Goal: Information Seeking & Learning: Find specific fact

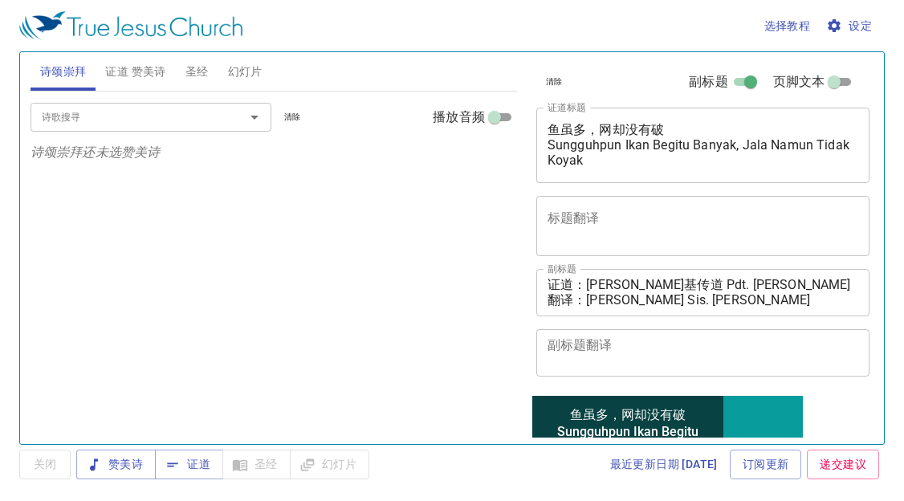
click at [120, 115] on input "诗歌搜寻" at bounding box center [127, 117] width 184 height 18
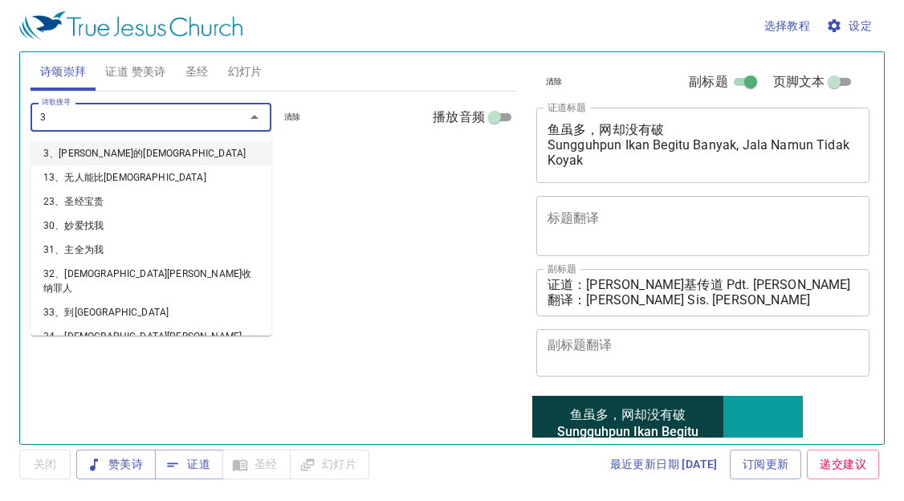
type input "31"
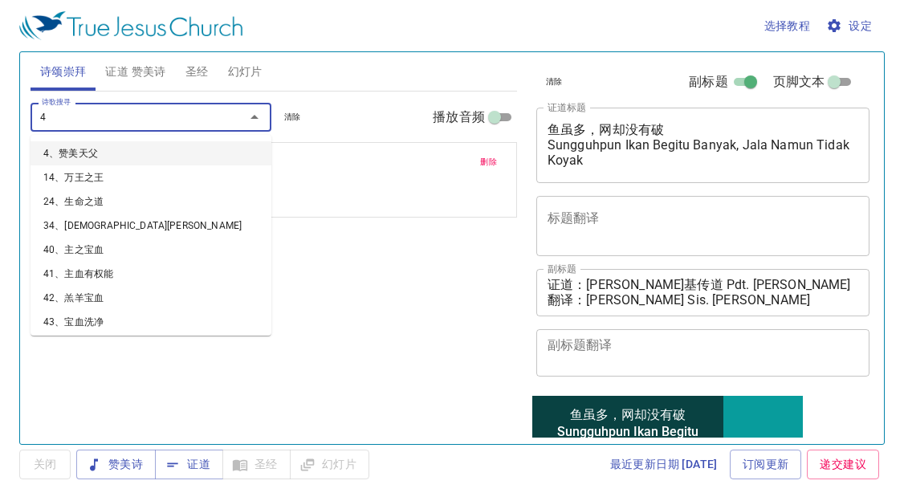
type input "41"
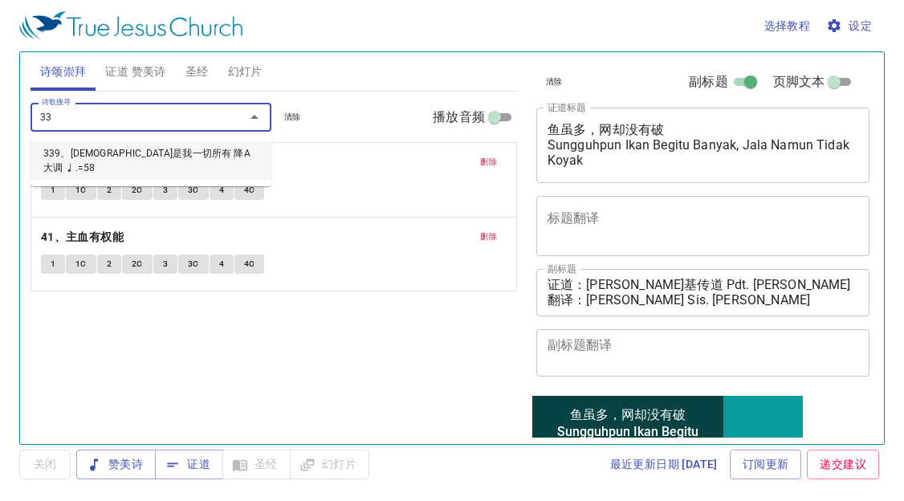
type input "339"
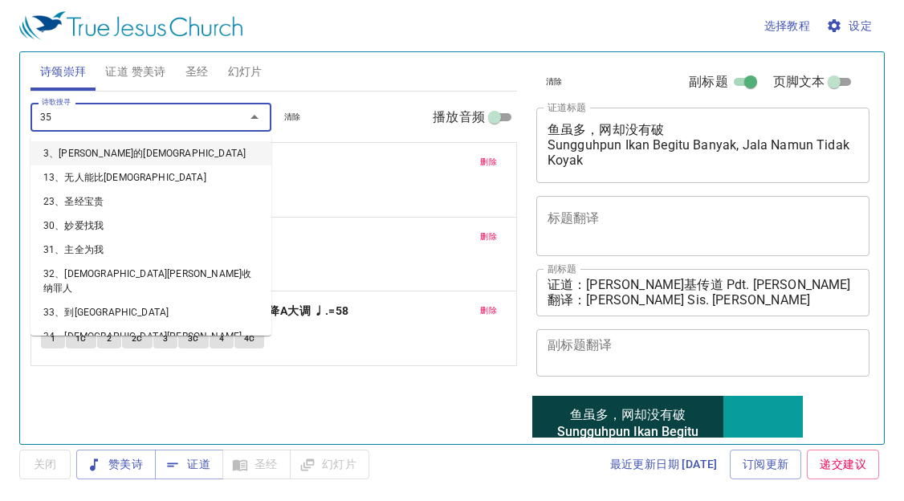
type input "355"
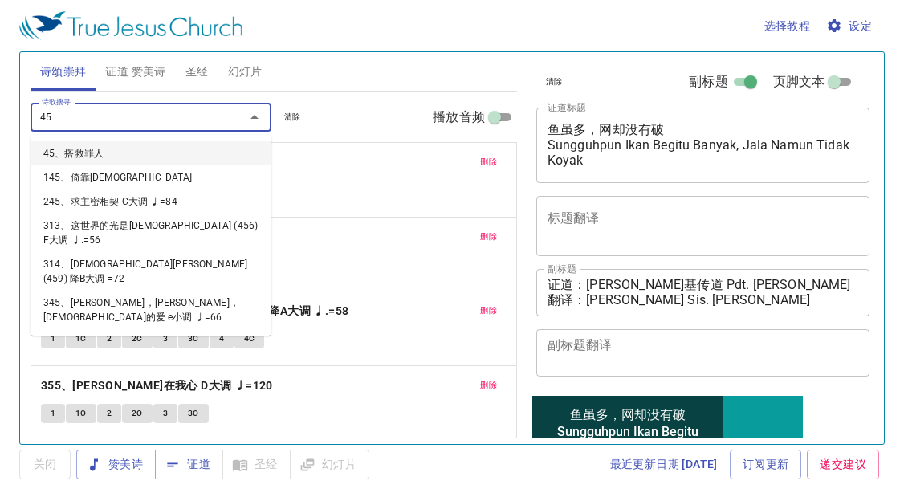
type input "453"
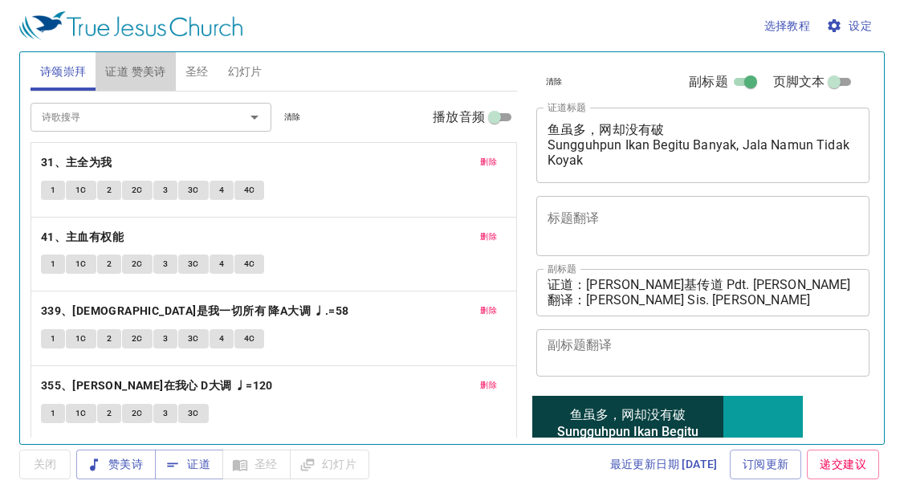
click at [145, 77] on span "证道 赞美诗" at bounding box center [135, 72] width 60 height 20
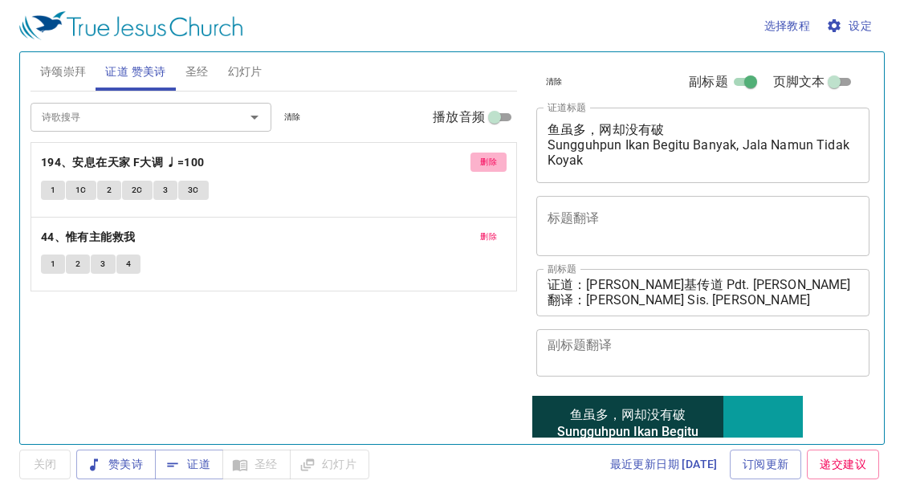
click at [486, 153] on button "删除" at bounding box center [489, 162] width 36 height 19
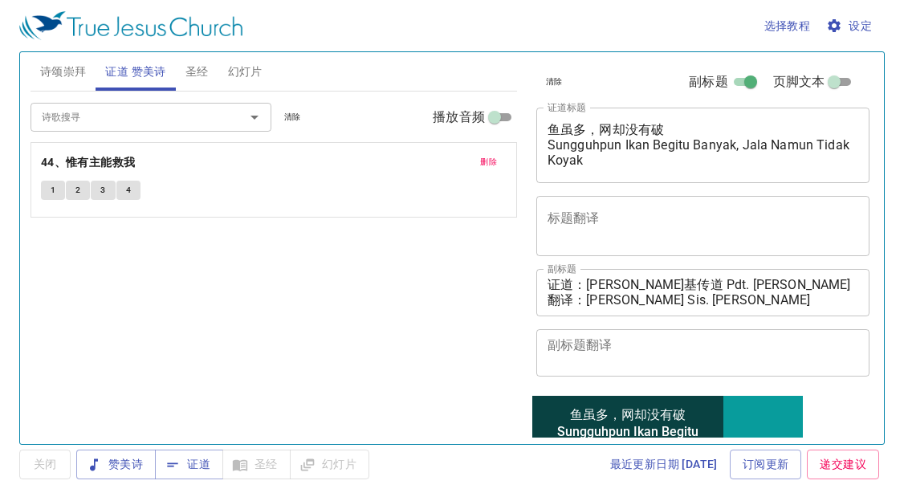
click at [486, 153] on button "删除" at bounding box center [489, 162] width 36 height 19
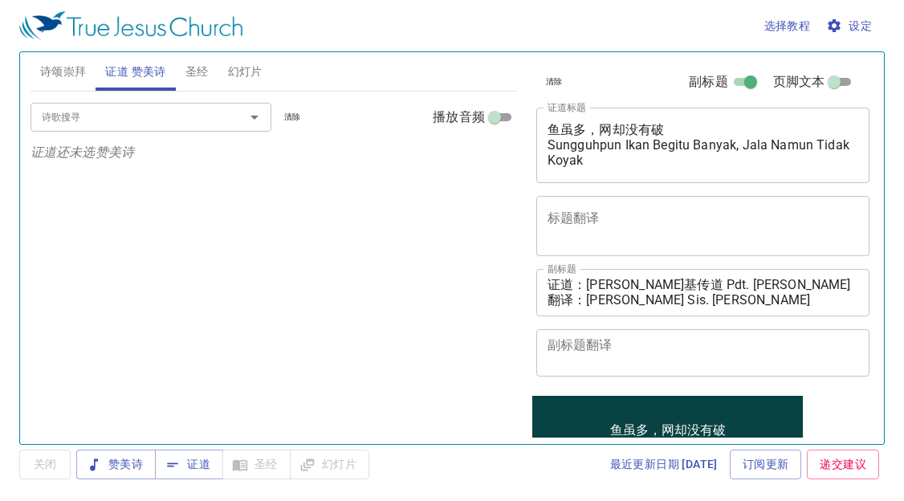
drag, startPoint x: 545, startPoint y: 133, endPoint x: 588, endPoint y: 168, distance: 55.3
click at [588, 169] on div "鱼虽多，网却没有破 Sungguhpun Ikan Begitu Banyak, Jala Namun Tidak Koyak x 证道标题" at bounding box center [704, 146] width 334 height 76
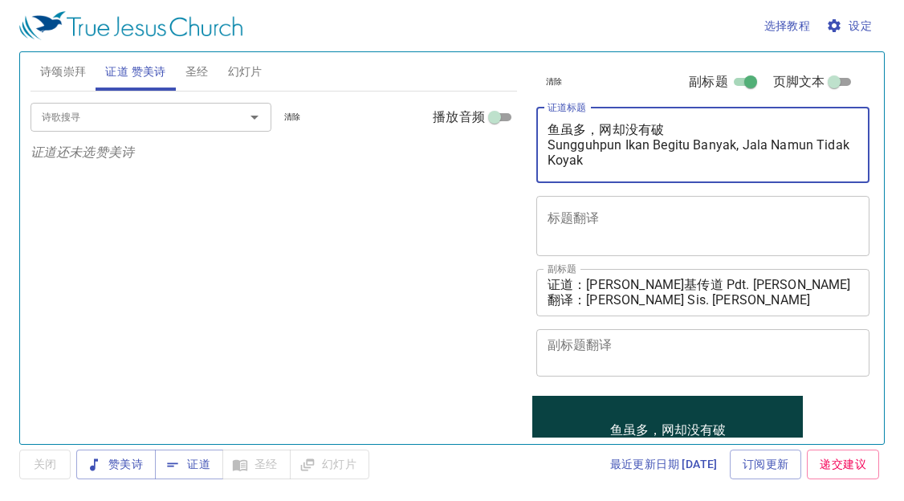
drag, startPoint x: 550, startPoint y: 129, endPoint x: 592, endPoint y: 170, distance: 59.1
click at [592, 170] on div "鱼虽多，网却没有破 Sungguhpun Ikan Begitu Banyak, Jala Namun Tidak Koyak x 证道标题" at bounding box center [704, 146] width 334 height 76
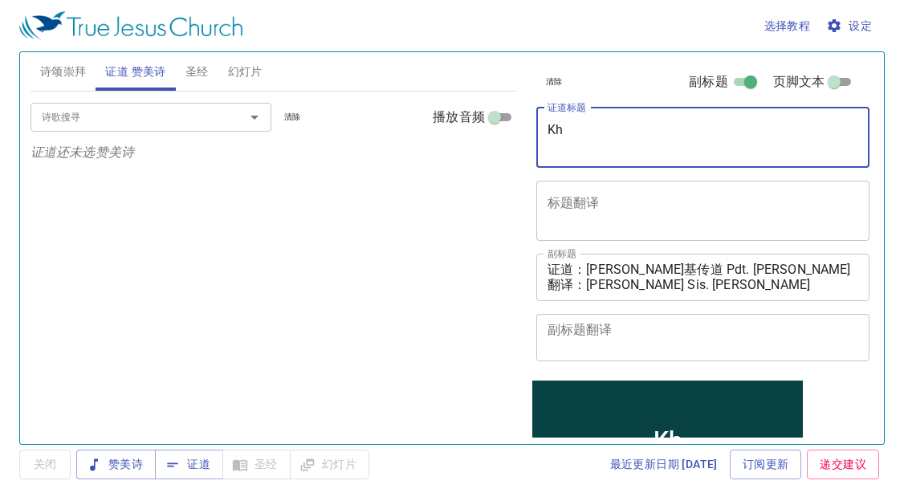
type textarea "K"
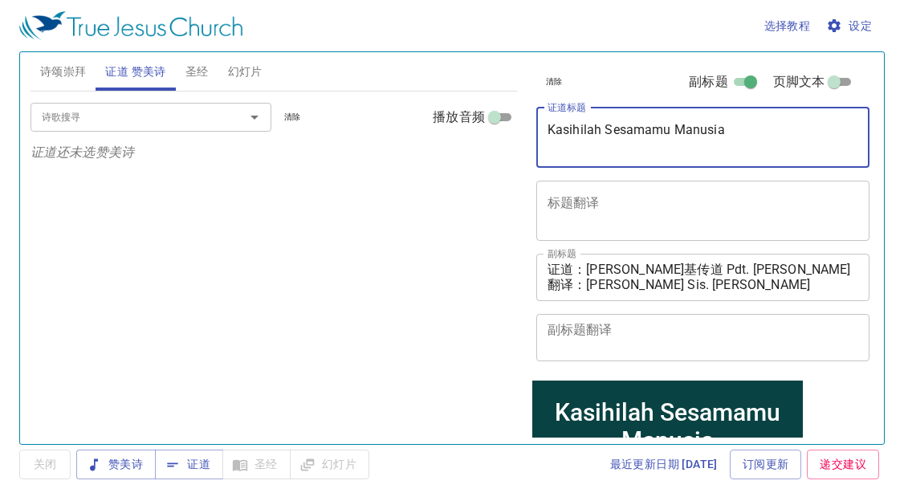
type textarea "Kasihilah Sesamamu Manusia"
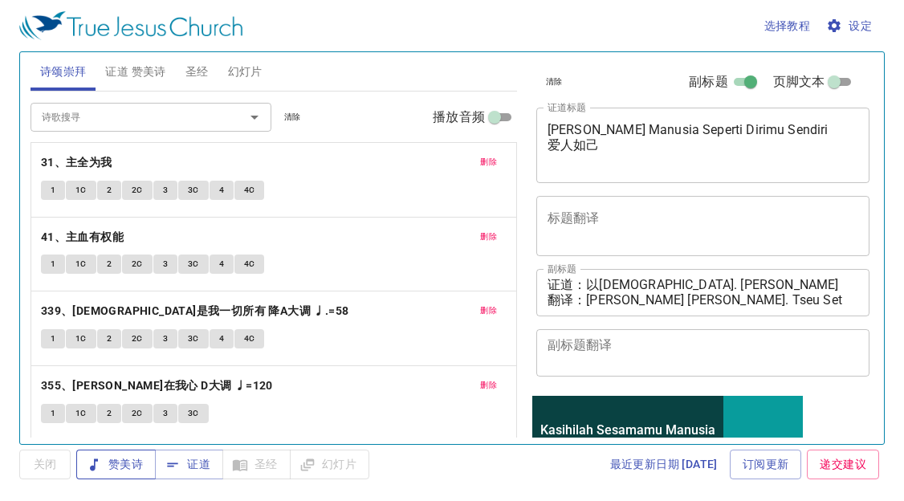
click at [119, 457] on span "赞美诗" at bounding box center [116, 465] width 54 height 20
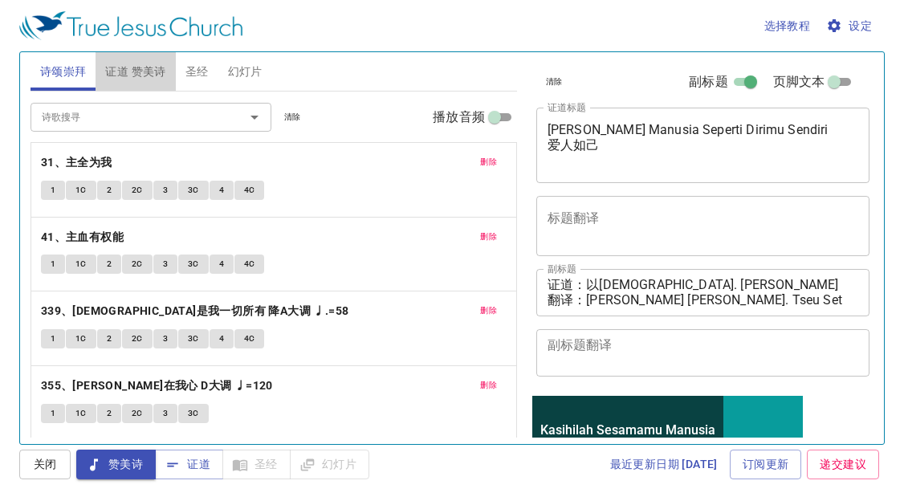
click at [157, 74] on span "证道 赞美诗" at bounding box center [135, 72] width 60 height 20
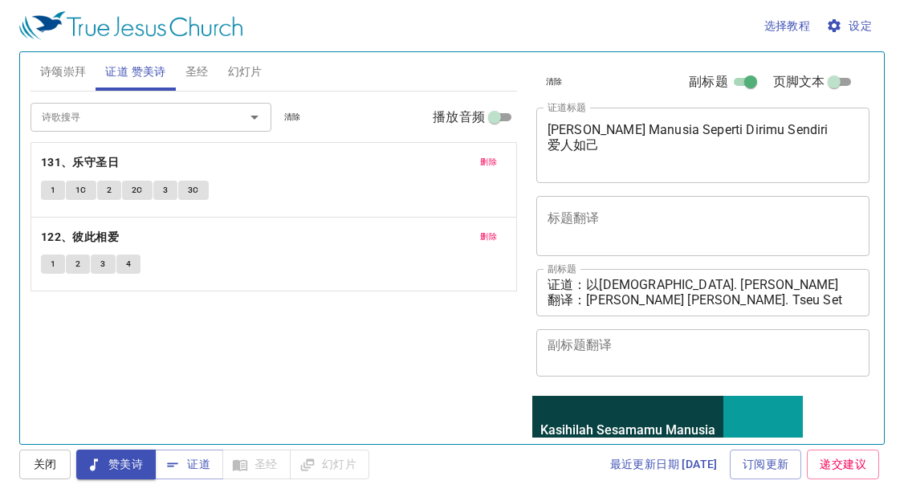
click at [80, 77] on span "诗颂崇拜" at bounding box center [63, 72] width 47 height 20
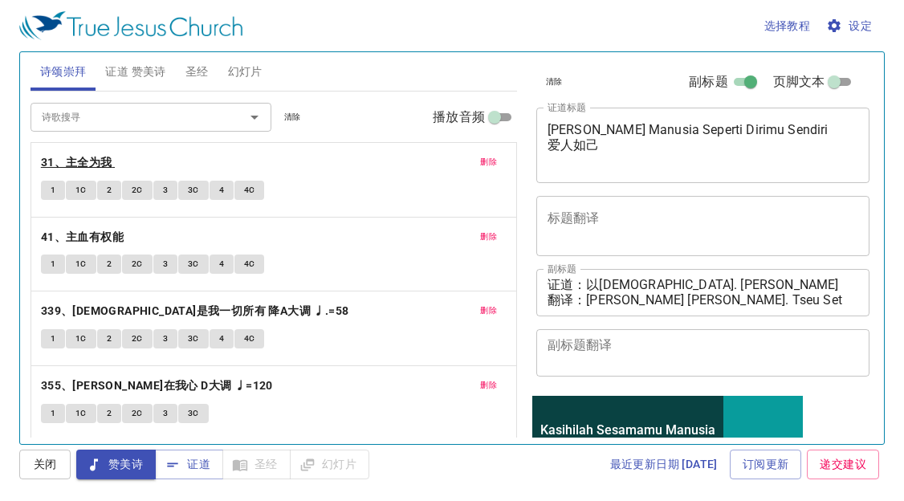
click at [100, 161] on b "31、主全为我" at bounding box center [76, 163] width 71 height 20
click at [53, 194] on span "1" at bounding box center [53, 190] width 5 height 14
click at [82, 188] on span "1C" at bounding box center [81, 190] width 11 height 14
click at [54, 189] on span "1" at bounding box center [53, 190] width 5 height 14
click at [83, 192] on span "1C" at bounding box center [81, 190] width 11 height 14
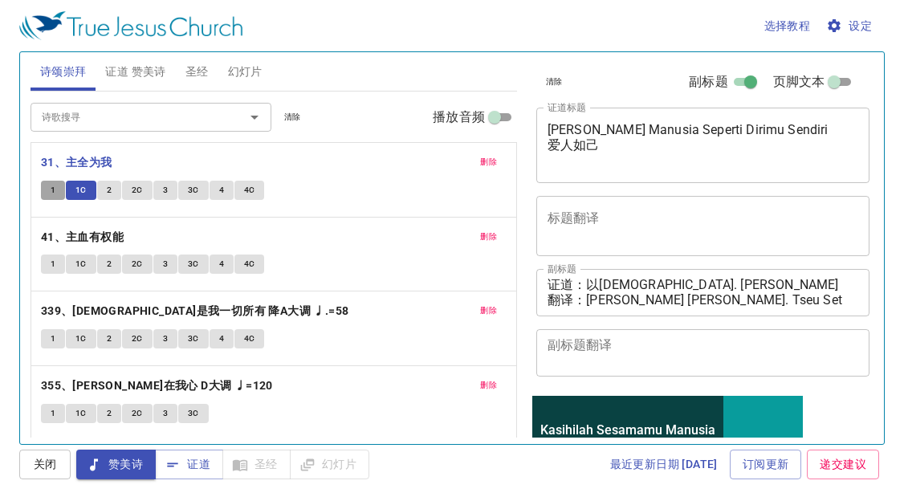
click at [55, 190] on span "1" at bounding box center [53, 190] width 5 height 14
click at [75, 190] on button "1C" at bounding box center [81, 190] width 31 height 19
click at [109, 190] on span "2" at bounding box center [109, 190] width 5 height 14
click at [138, 194] on span "2C" at bounding box center [137, 190] width 11 height 14
click at [163, 193] on span "3" at bounding box center [165, 190] width 5 height 14
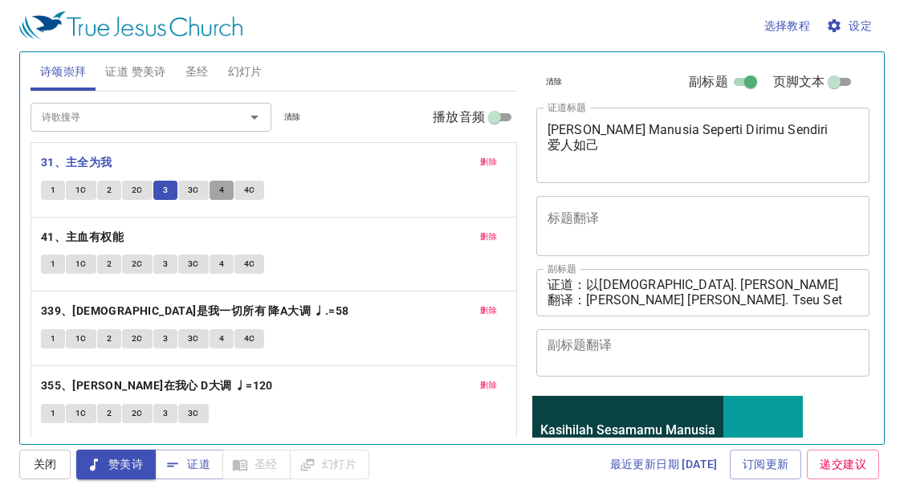
click at [221, 186] on span "4" at bounding box center [221, 190] width 5 height 14
click at [245, 190] on span "4C" at bounding box center [249, 190] width 11 height 14
click at [480, 155] on span "删除" at bounding box center [488, 162] width 17 height 14
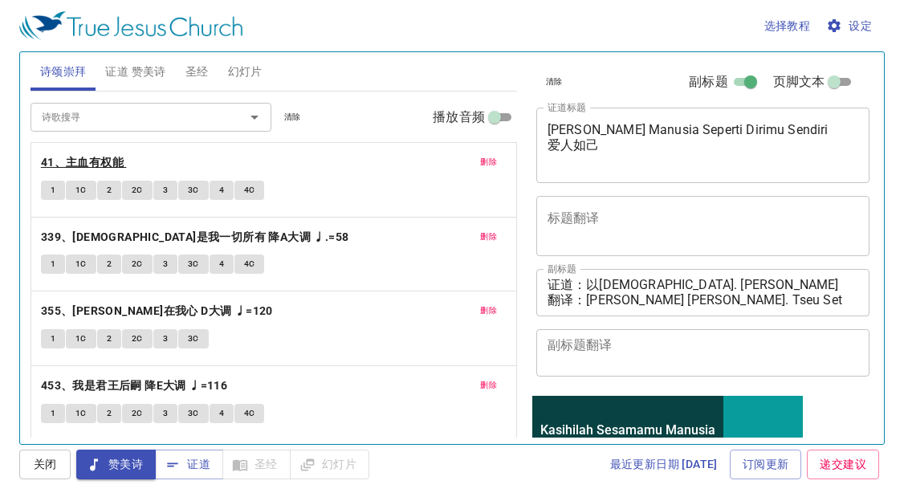
click at [103, 160] on b "41、主血有权能" at bounding box center [82, 163] width 83 height 20
click at [55, 186] on span "1" at bounding box center [53, 190] width 5 height 14
click at [76, 193] on span "1C" at bounding box center [81, 190] width 11 height 14
click at [49, 189] on button "1" at bounding box center [53, 190] width 24 height 19
click at [82, 186] on span "1C" at bounding box center [81, 190] width 11 height 14
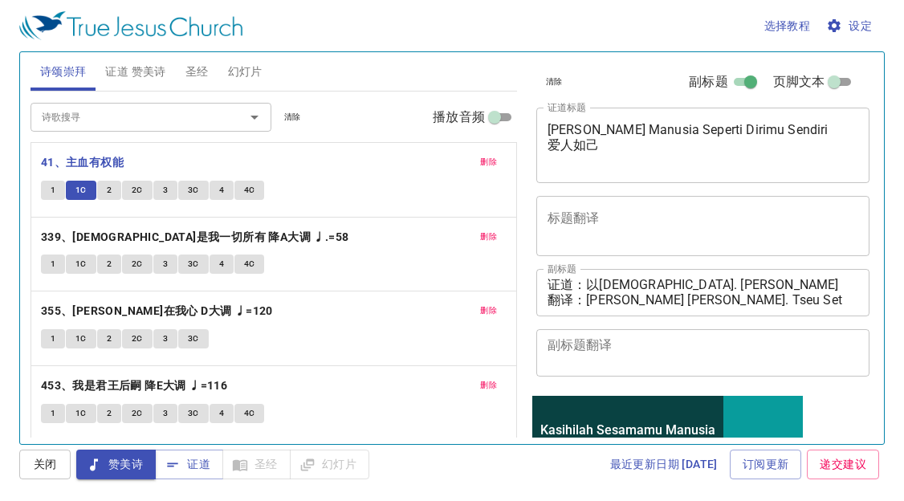
click at [110, 186] on span "2" at bounding box center [109, 190] width 5 height 14
click at [128, 190] on button "2C" at bounding box center [137, 190] width 31 height 19
click at [122, 189] on button "2C" at bounding box center [137, 190] width 31 height 19
click at [116, 187] on button "2" at bounding box center [109, 190] width 24 height 19
click at [134, 190] on span "2C" at bounding box center [137, 190] width 11 height 14
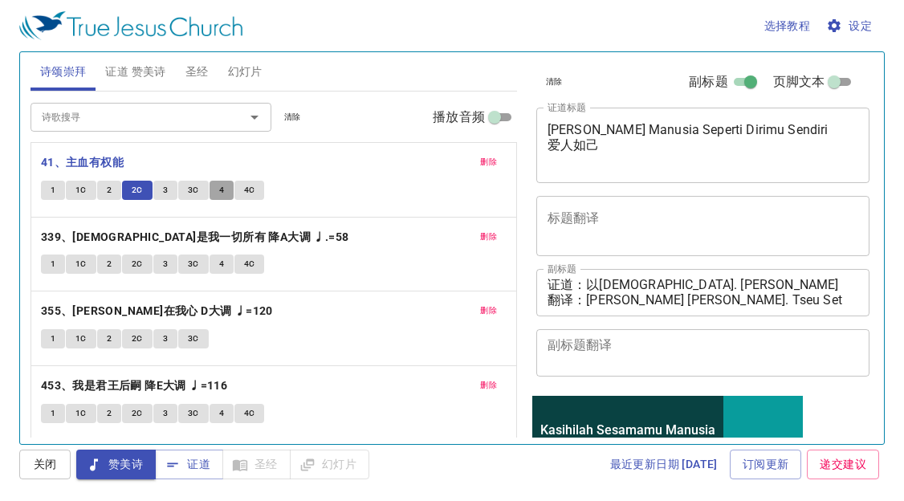
click at [217, 184] on button "4" at bounding box center [222, 190] width 24 height 19
click at [244, 186] on span "4C" at bounding box center [249, 190] width 11 height 14
click at [480, 159] on span "删除" at bounding box center [488, 162] width 17 height 14
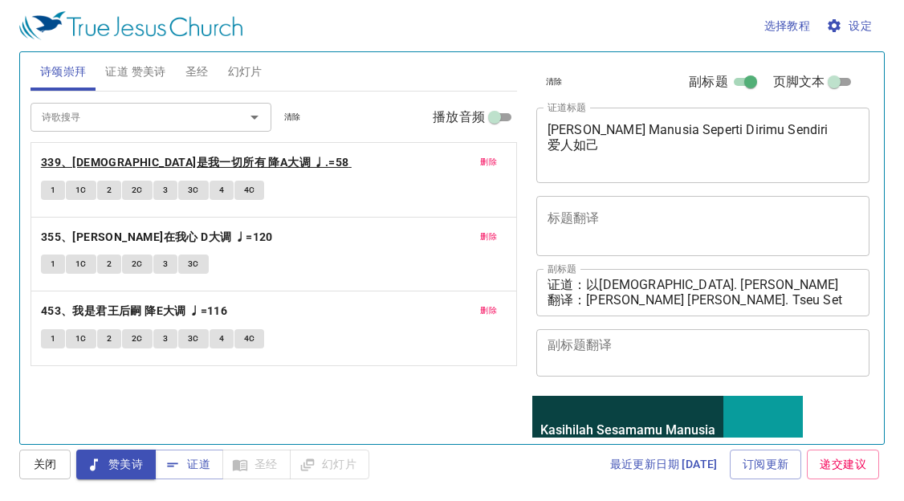
click at [178, 154] on b "339、耶稣是我一切所有 降A大调 ♩.=58" at bounding box center [195, 163] width 308 height 20
click at [48, 192] on button "1" at bounding box center [53, 190] width 24 height 19
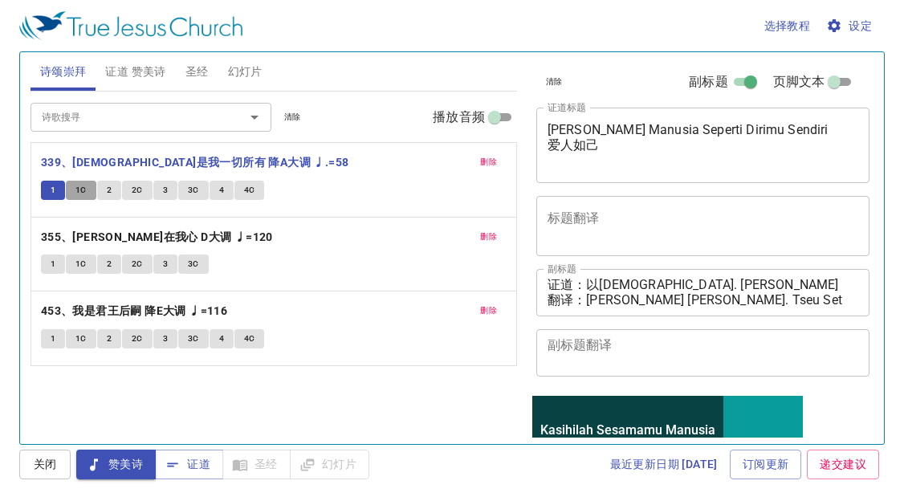
click at [76, 193] on span "1C" at bounding box center [81, 190] width 11 height 14
click at [115, 192] on button "2" at bounding box center [109, 190] width 24 height 19
click at [137, 192] on span "2C" at bounding box center [137, 190] width 11 height 14
click at [223, 182] on button "4" at bounding box center [222, 190] width 24 height 19
click at [249, 184] on span "4C" at bounding box center [249, 190] width 11 height 14
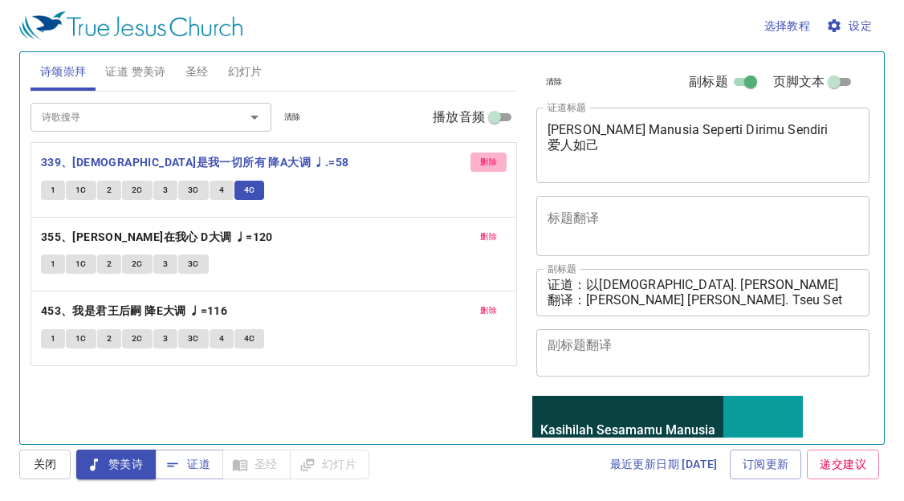
click at [488, 160] on span "删除" at bounding box center [488, 162] width 17 height 14
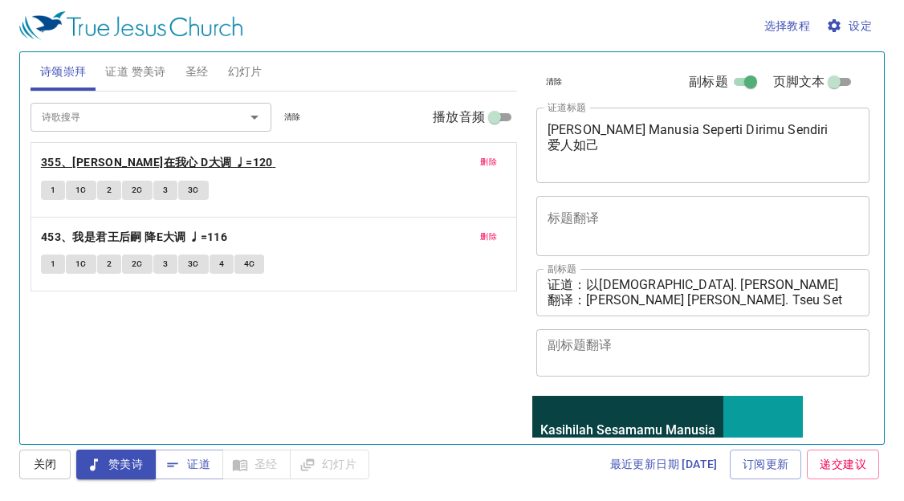
click at [169, 159] on b "355、平安永在我心 D大调 ♩=120" at bounding box center [157, 163] width 232 height 20
click at [54, 187] on span "1" at bounding box center [53, 190] width 5 height 14
click at [86, 186] on span "1C" at bounding box center [81, 190] width 11 height 14
click at [168, 182] on button "3" at bounding box center [165, 190] width 24 height 19
click at [191, 185] on span "3C" at bounding box center [193, 190] width 11 height 14
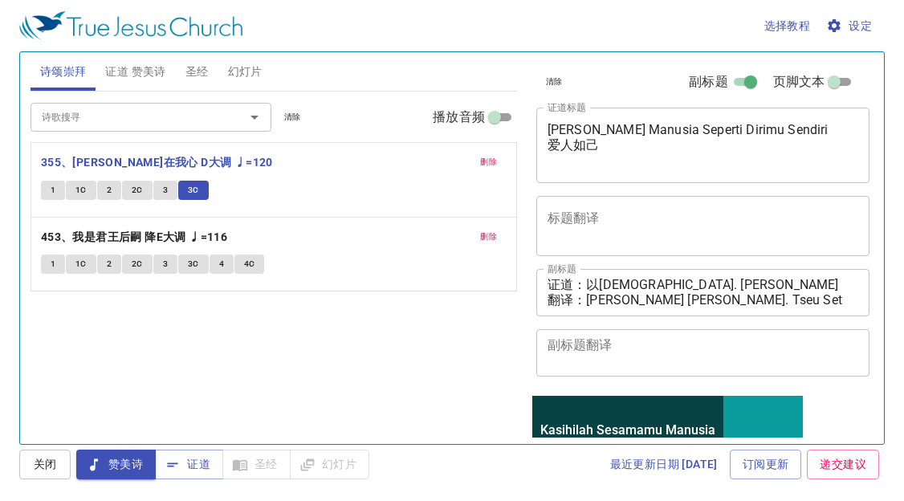
click at [484, 156] on span "删除" at bounding box center [488, 162] width 17 height 14
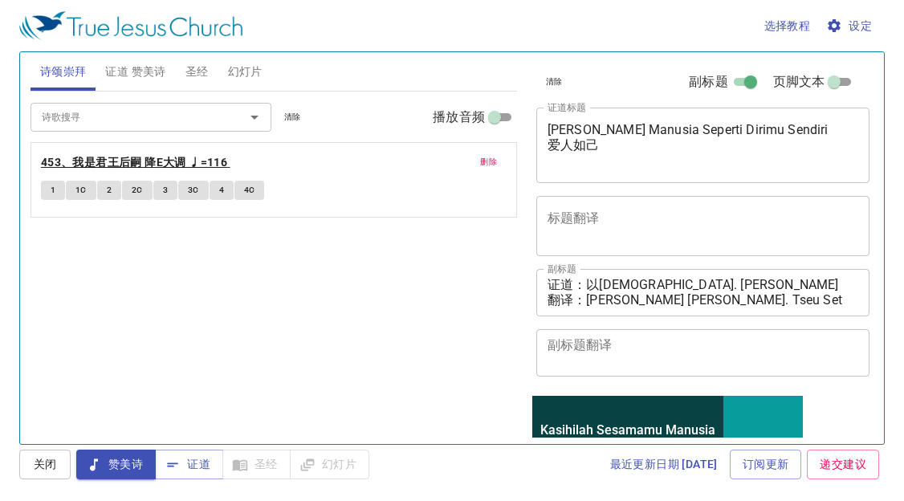
click at [114, 157] on b "453、我是君王后嗣 降E大调 ♩=116" at bounding box center [134, 163] width 186 height 20
click at [46, 197] on button "1" at bounding box center [53, 190] width 24 height 19
click at [76, 191] on span "1C" at bounding box center [81, 190] width 11 height 14
click at [112, 181] on button "2" at bounding box center [109, 190] width 24 height 19
click at [132, 186] on span "2C" at bounding box center [137, 190] width 11 height 14
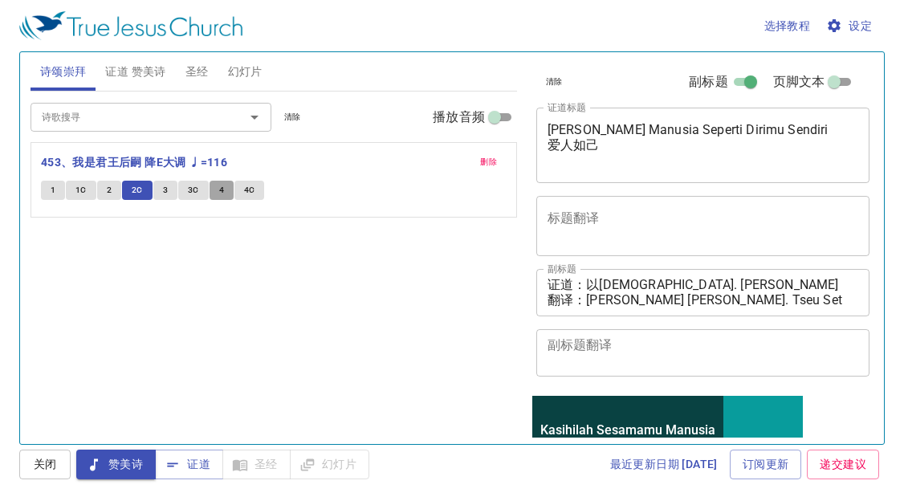
click at [219, 188] on span "4" at bounding box center [221, 190] width 5 height 14
click at [249, 190] on span "4C" at bounding box center [249, 190] width 11 height 14
click at [191, 470] on span "证道" at bounding box center [189, 465] width 43 height 20
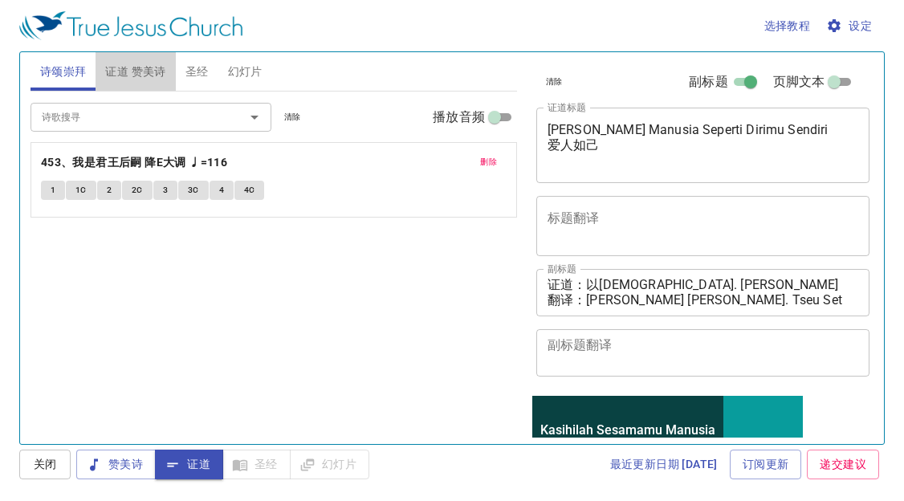
click at [141, 73] on span "证道 赞美诗" at bounding box center [135, 72] width 60 height 20
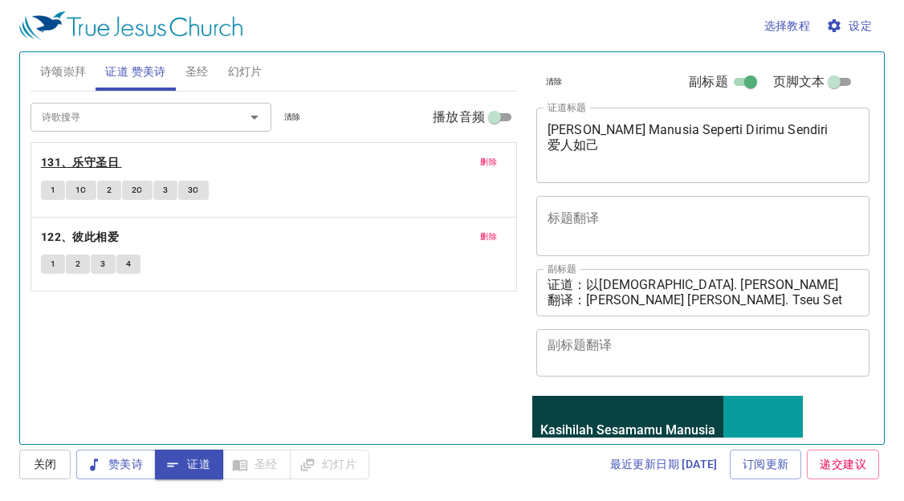
click at [104, 160] on b "131、乐守圣日" at bounding box center [80, 163] width 78 height 20
drag, startPoint x: 59, startPoint y: 192, endPoint x: 51, endPoint y: 188, distance: 8.3
click at [55, 190] on button "1" at bounding box center [53, 190] width 24 height 19
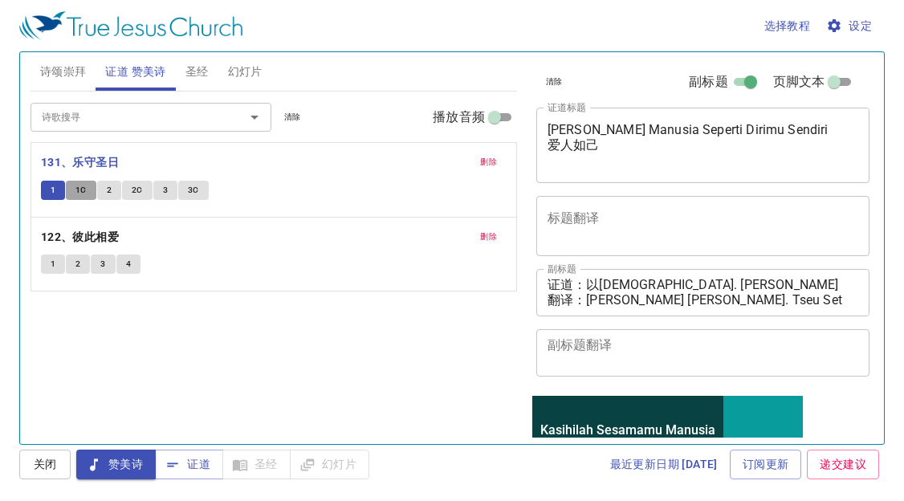
click at [79, 194] on span "1C" at bounding box center [81, 190] width 11 height 14
click at [110, 190] on span "2" at bounding box center [109, 190] width 5 height 14
click at [136, 193] on span "2C" at bounding box center [137, 190] width 11 height 14
click at [163, 196] on span "3" at bounding box center [165, 190] width 5 height 14
drag, startPoint x: 189, startPoint y: 189, endPoint x: 195, endPoint y: 183, distance: 8.5
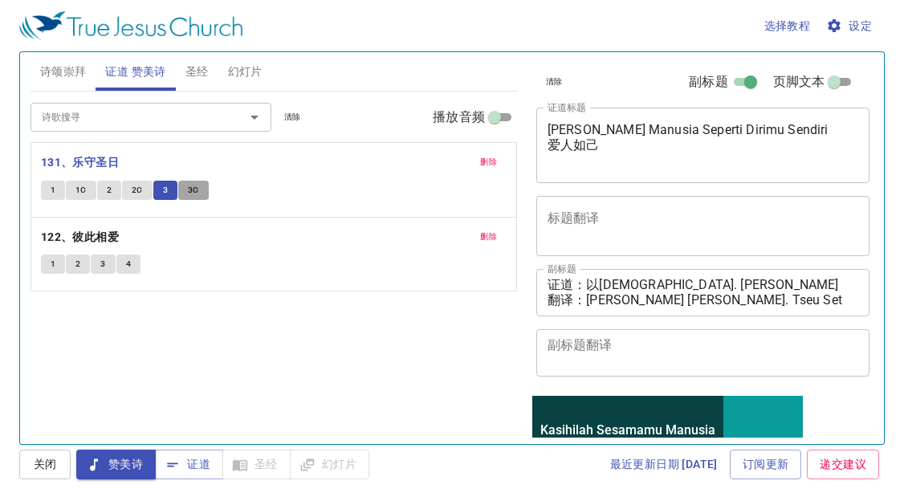
click at [195, 183] on span "3C" at bounding box center [193, 190] width 11 height 14
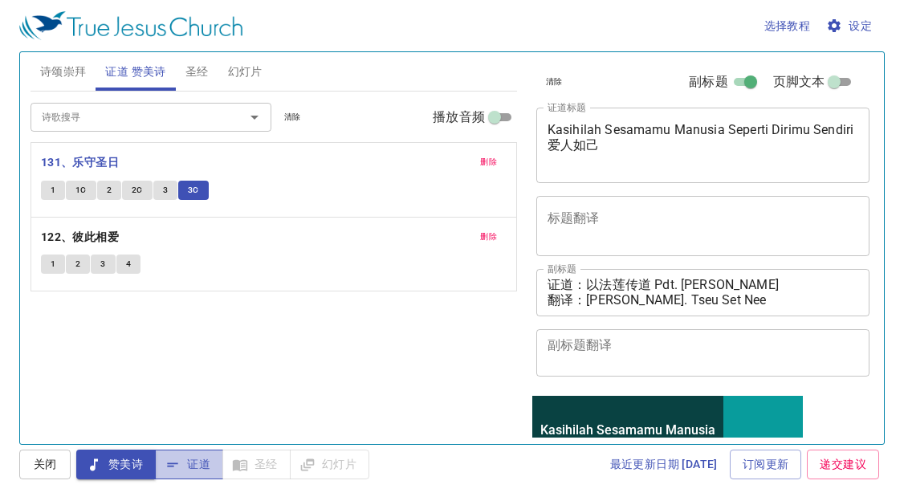
click at [174, 458] on icon "button" at bounding box center [173, 465] width 16 height 16
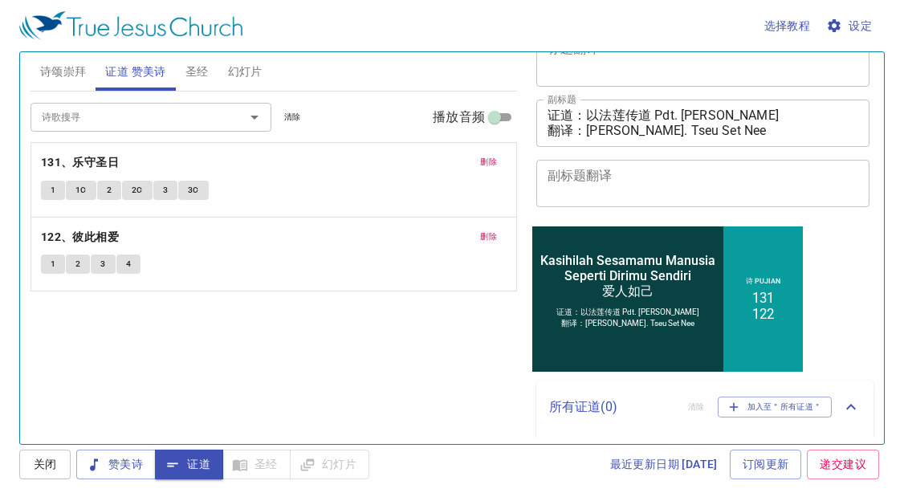
scroll to position [217, 0]
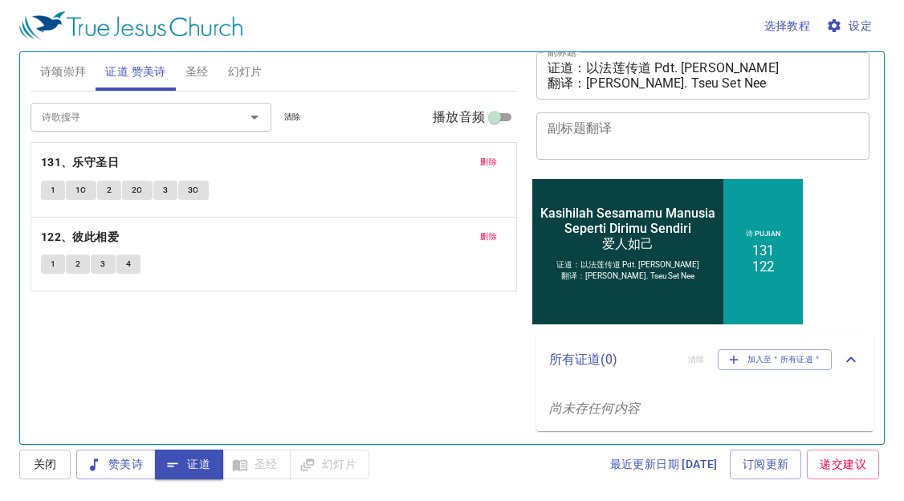
click at [200, 68] on span "圣经" at bounding box center [197, 72] width 23 height 20
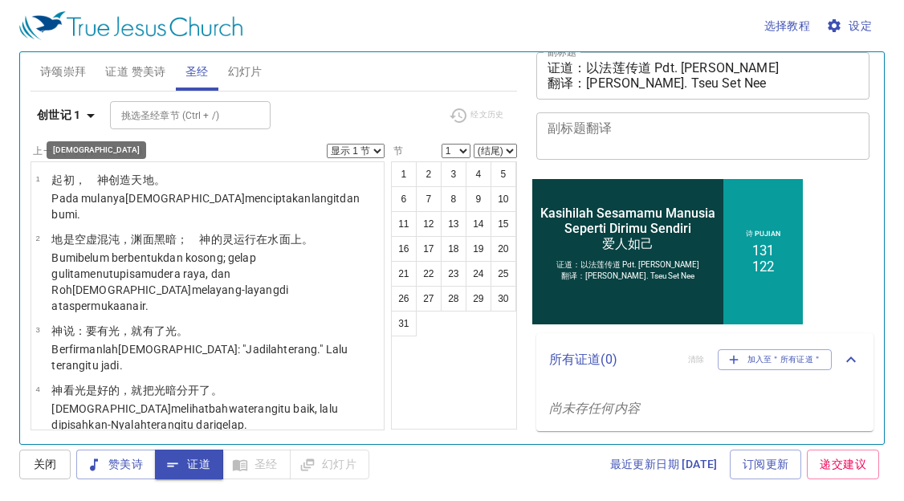
click at [92, 118] on icon "button" at bounding box center [90, 115] width 19 height 19
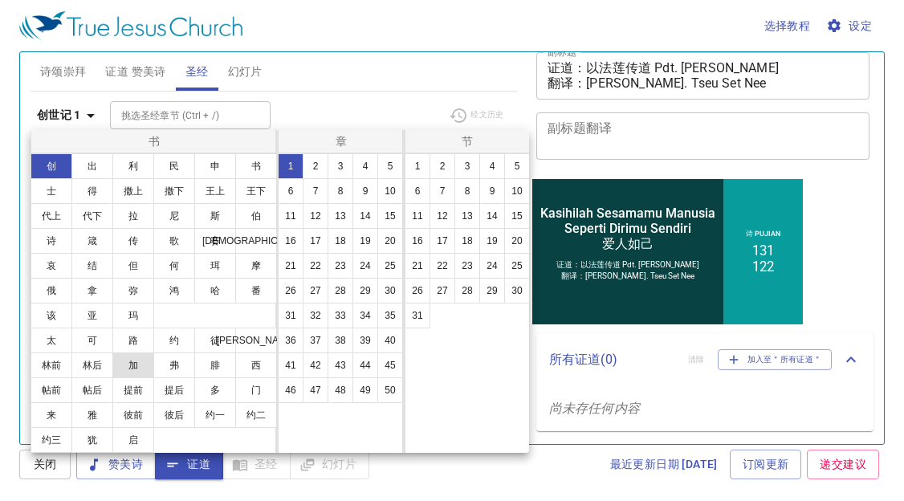
click at [140, 367] on button "加" at bounding box center [133, 366] width 42 height 26
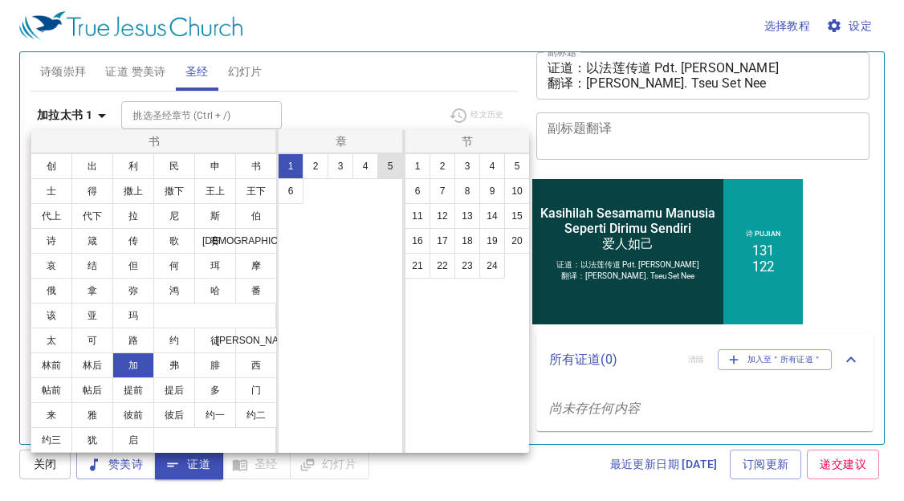
click at [390, 163] on button "5" at bounding box center [391, 166] width 26 height 26
click at [495, 215] on button "14" at bounding box center [493, 216] width 26 height 26
select select "14"
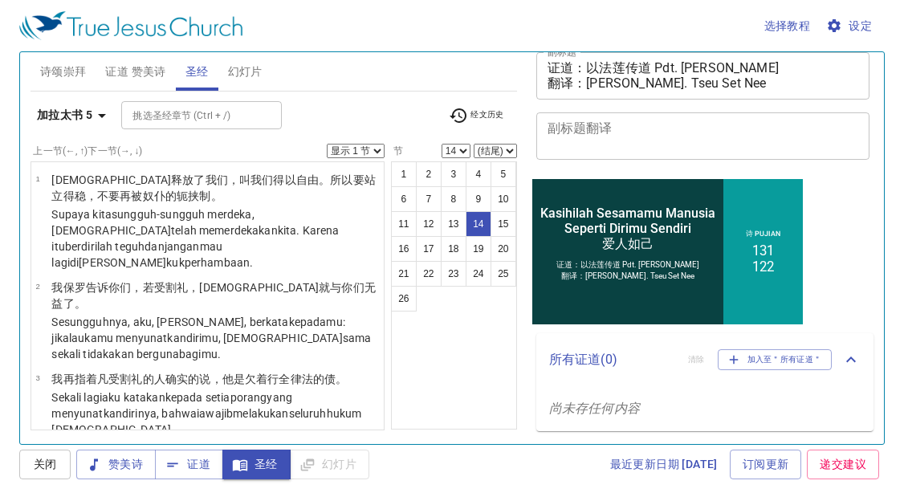
scroll to position [916, 0]
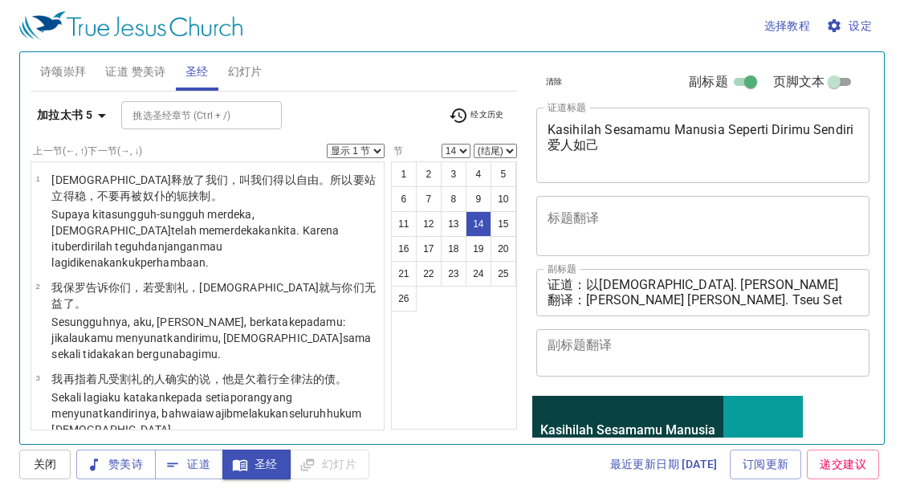
scroll to position [217, 0]
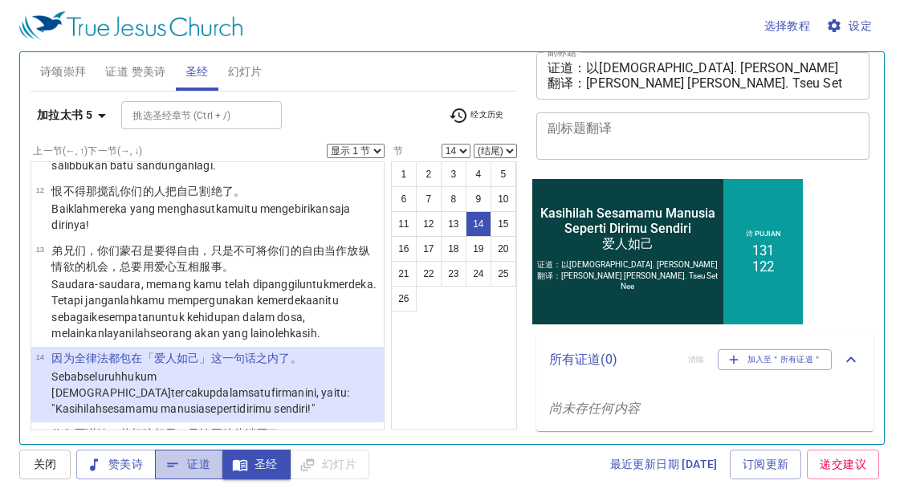
click at [204, 463] on span "证道" at bounding box center [189, 465] width 43 height 20
click at [266, 386] on wg4137 "dalam satu firman ini, yaitu: "Kasihilah sesamamu manusia seperti dirimu sendir…" at bounding box center [200, 400] width 298 height 29
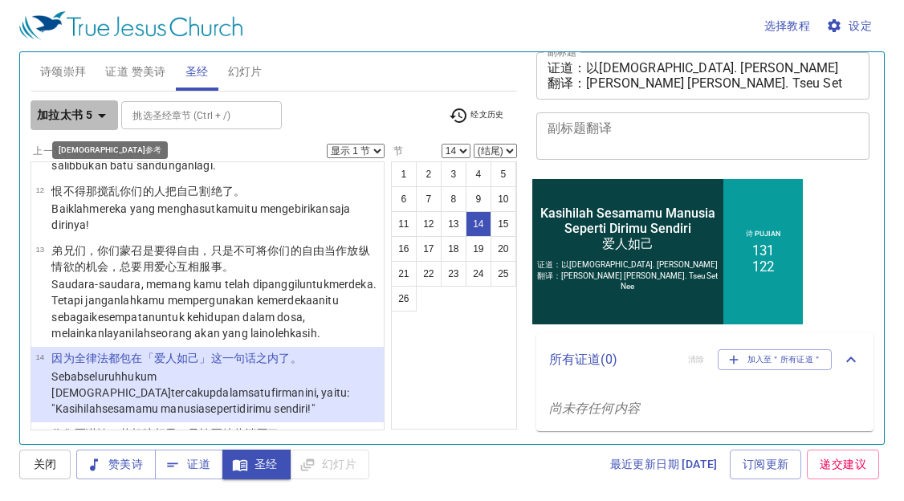
click at [59, 114] on b "加拉太书 5" at bounding box center [64, 115] width 55 height 20
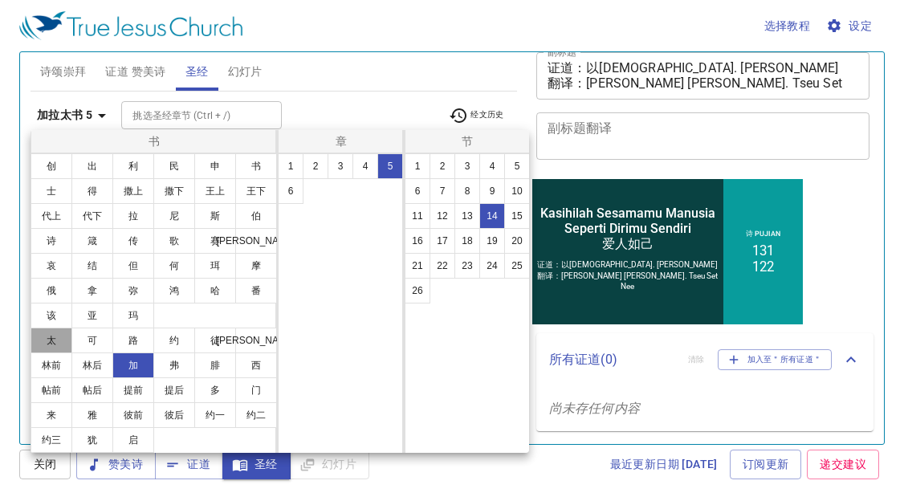
click at [60, 337] on button "太" at bounding box center [52, 341] width 42 height 26
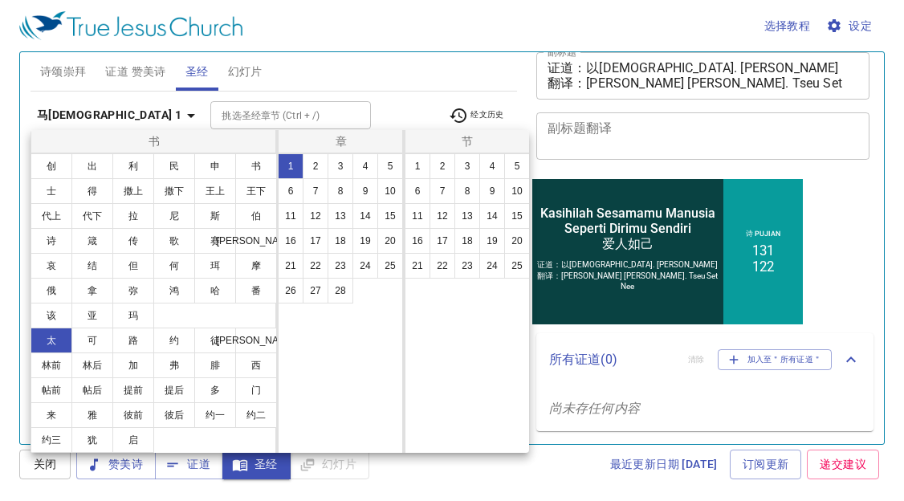
scroll to position [0, 0]
click at [318, 259] on button "22" at bounding box center [316, 266] width 26 height 26
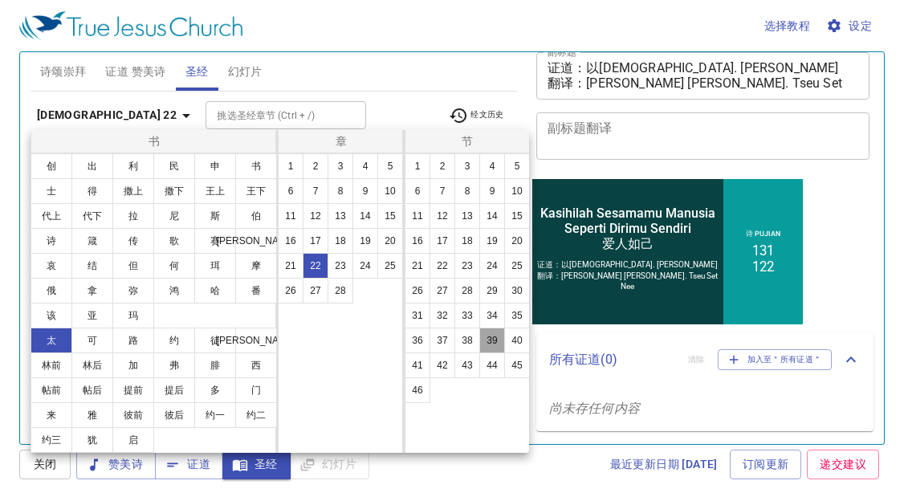
click at [497, 338] on button "39" at bounding box center [493, 341] width 26 height 26
select select "39"
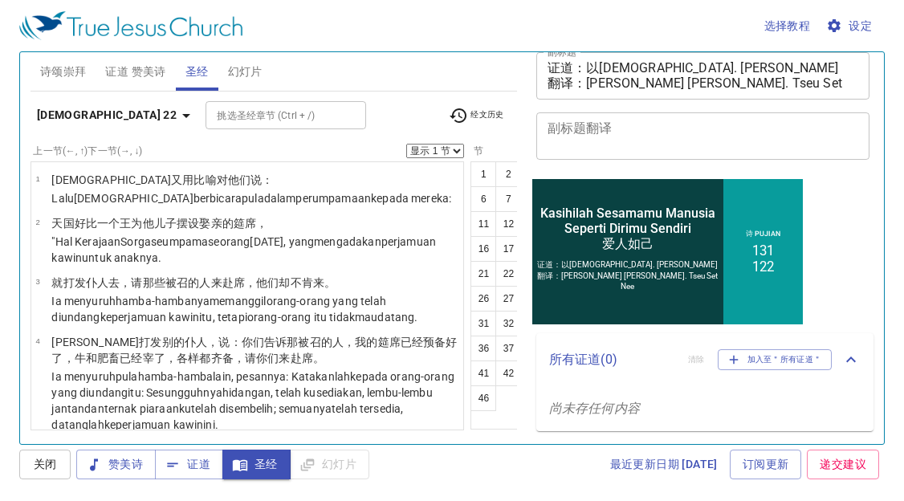
scroll to position [2773, 0]
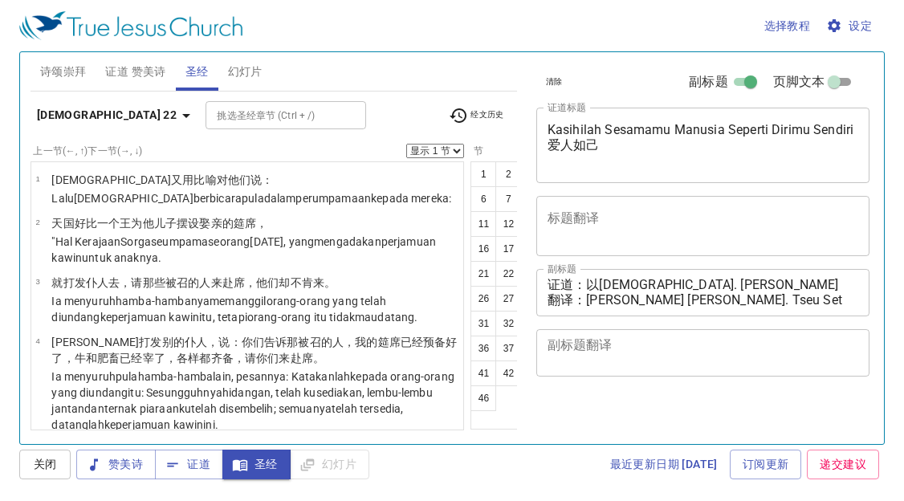
select select "39"
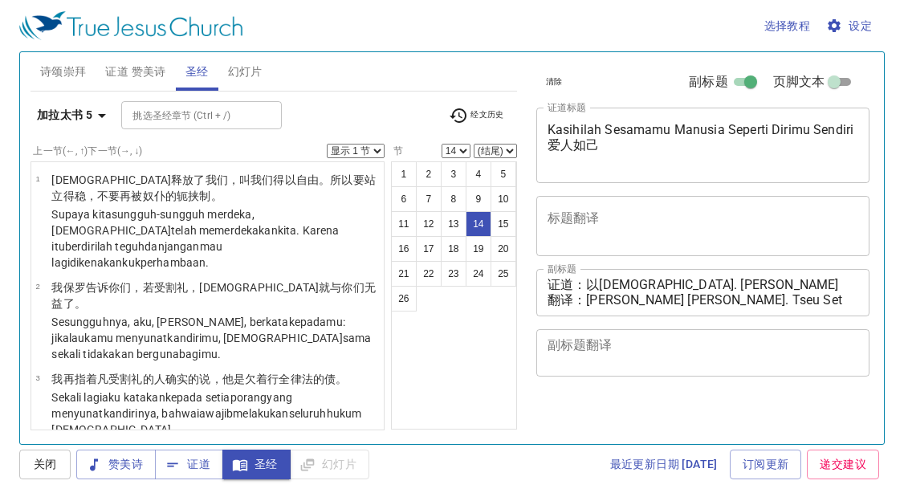
select select "14"
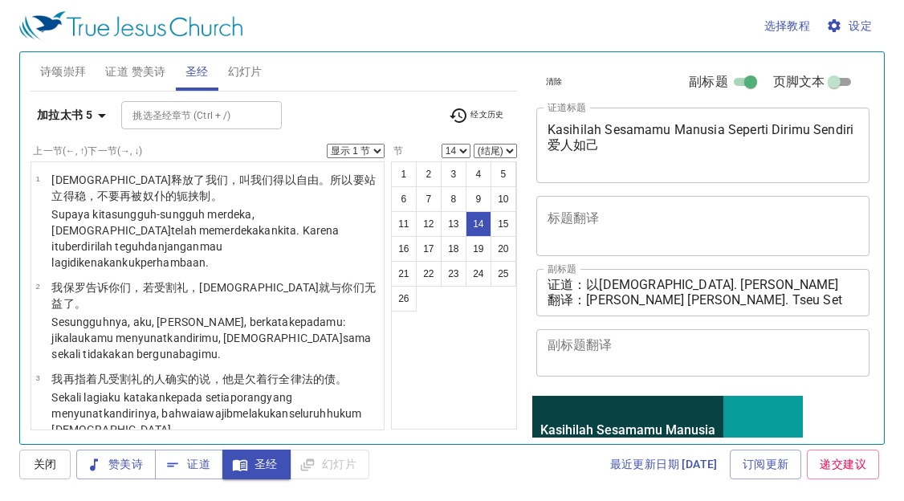
scroll to position [217, 0]
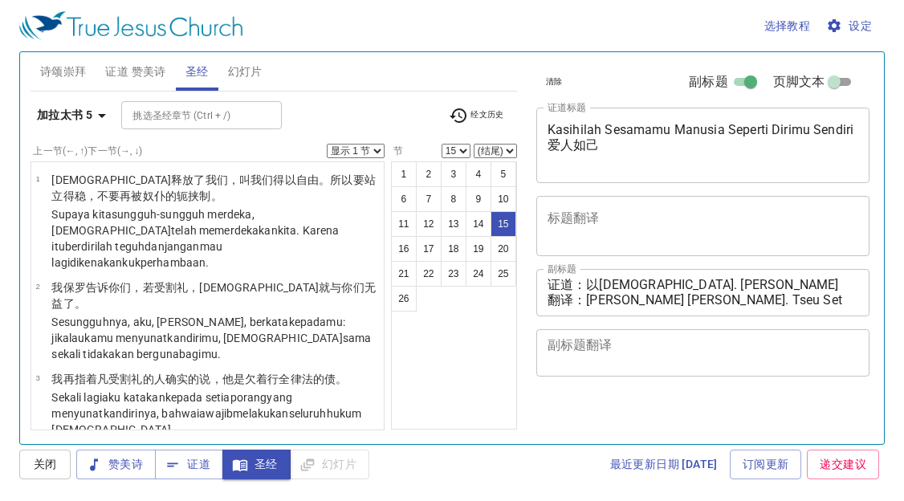
select select "15"
select select "17"
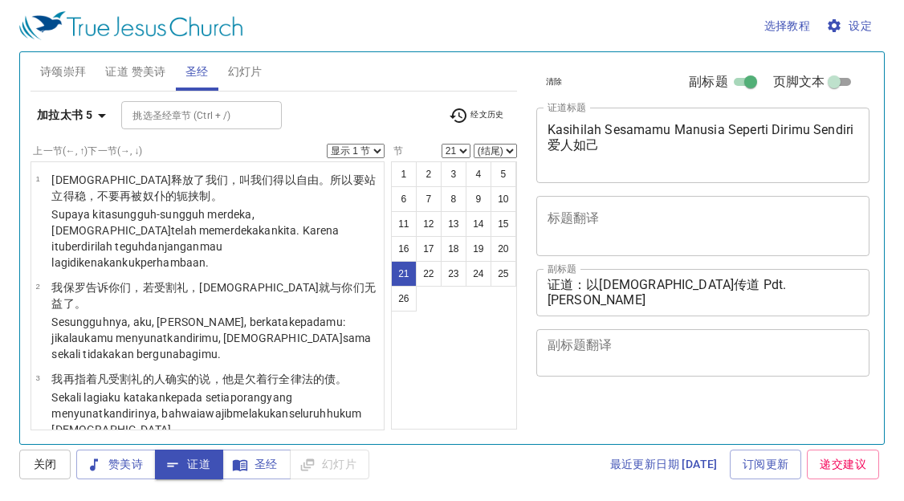
select select "21"
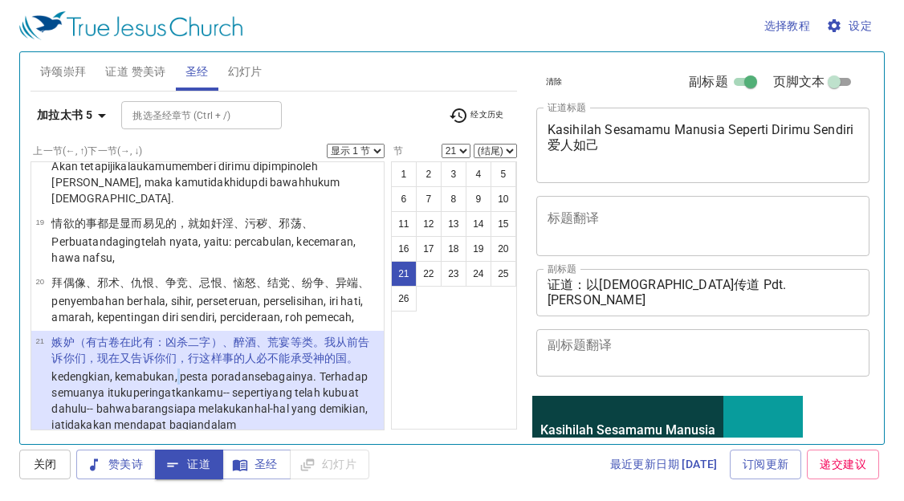
scroll to position [217, 0]
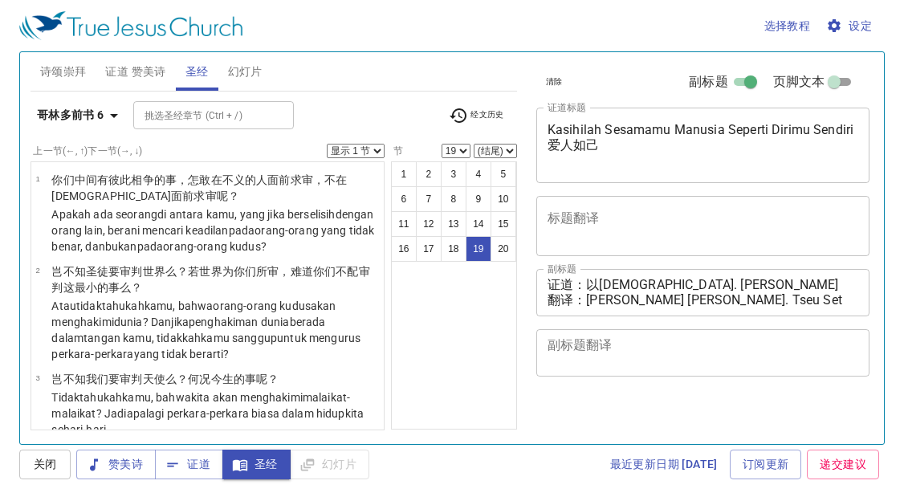
select select "19"
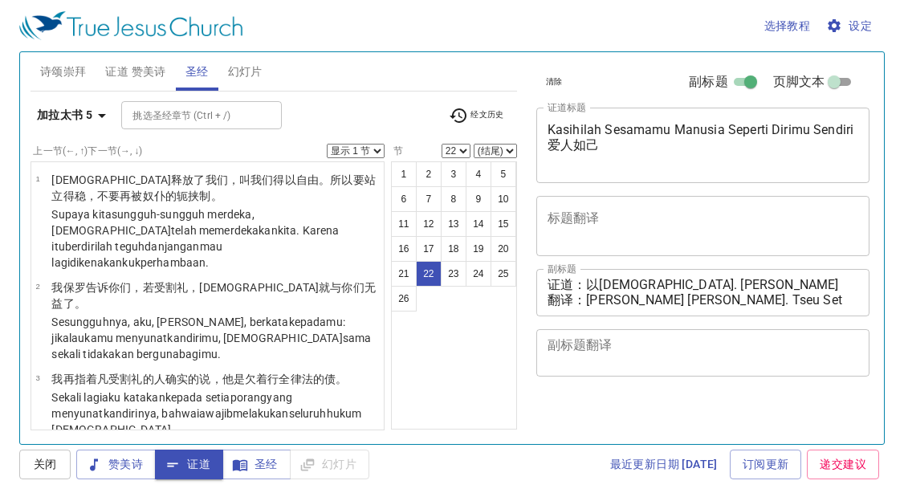
select select "22"
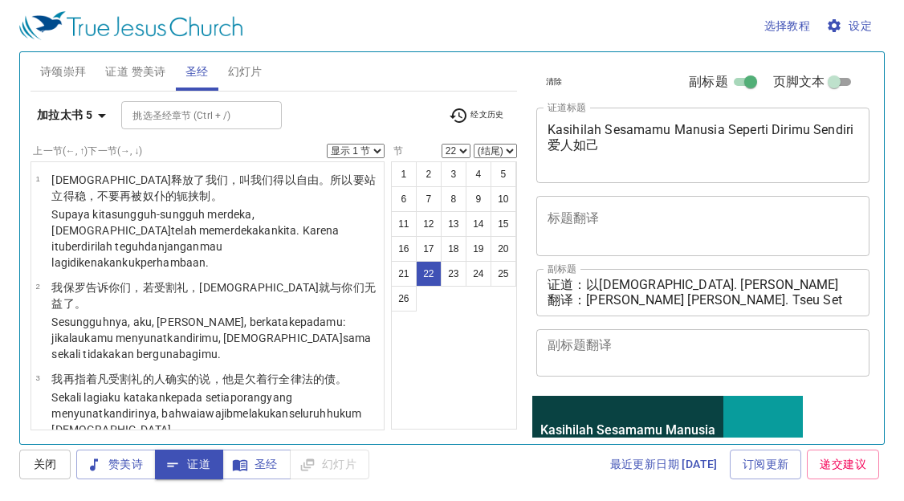
scroll to position [217, 0]
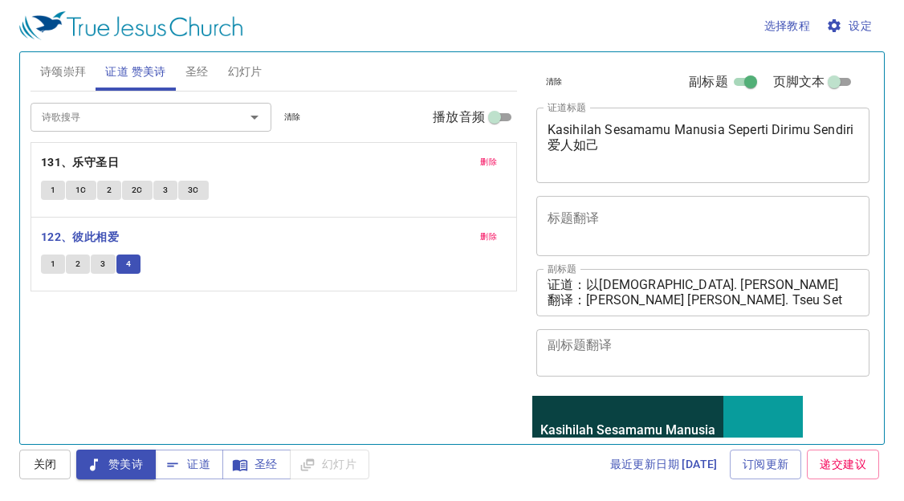
scroll to position [217, 0]
